Goal: Obtain resource: Obtain resource

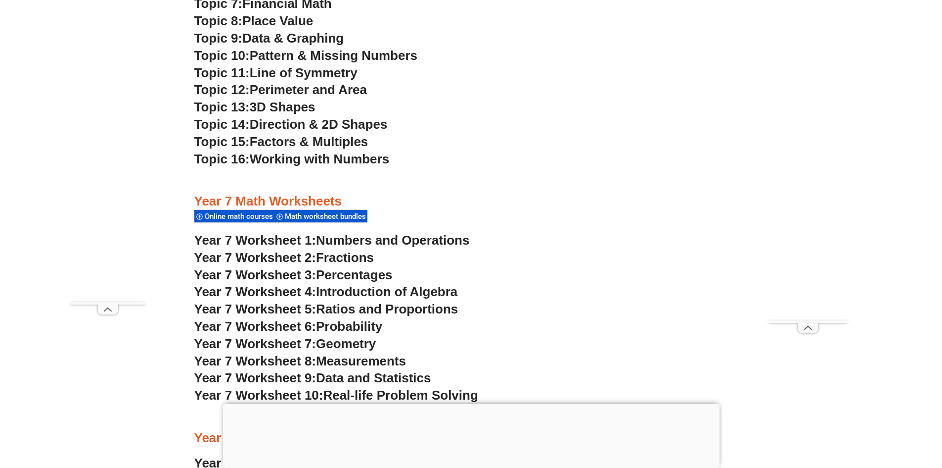
scroll to position [2919, 0]
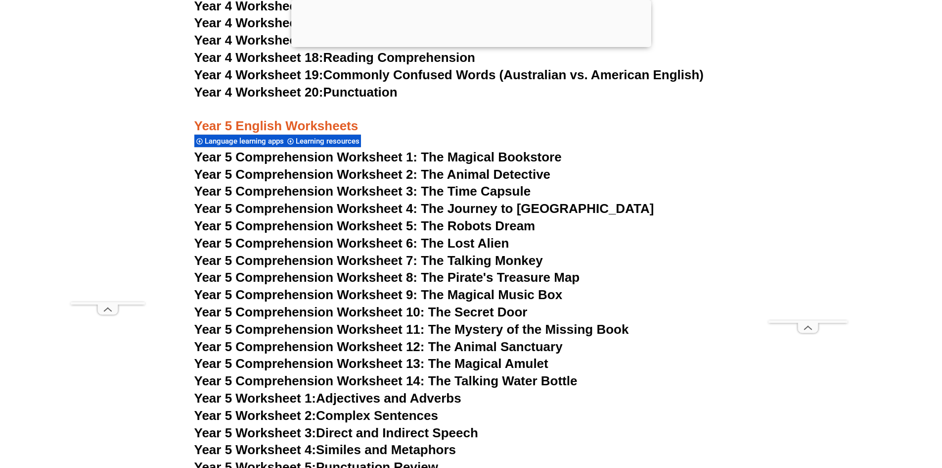
scroll to position [4714, 0]
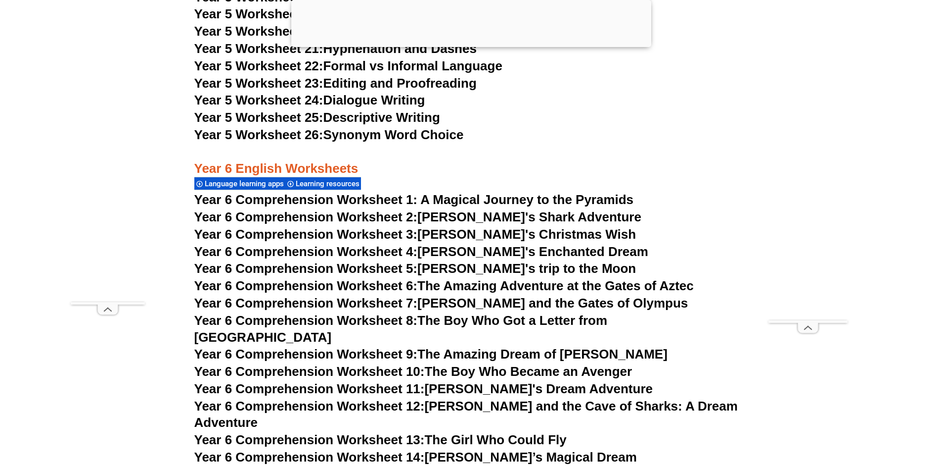
scroll to position [5456, 0]
